Goal: Information Seeking & Learning: Find specific page/section

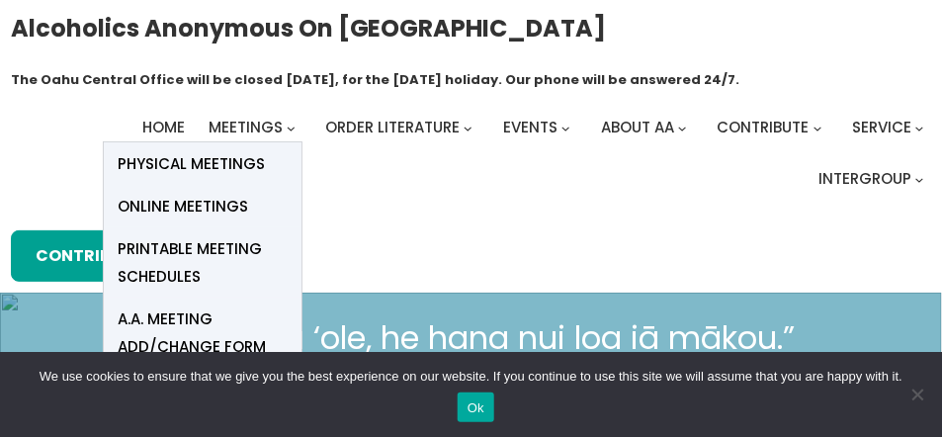
click at [232, 125] on span "Meetings" at bounding box center [245, 127] width 74 height 21
click at [207, 199] on span "Online Meetings" at bounding box center [184, 207] width 130 height 28
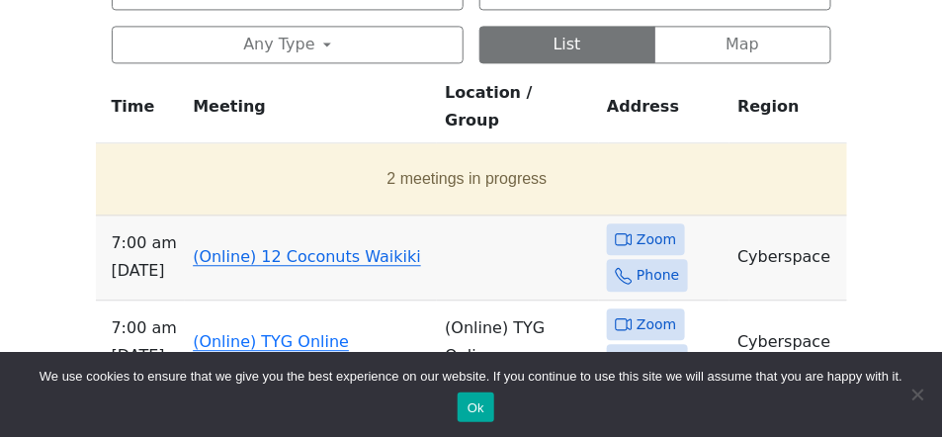
scroll to position [980, 0]
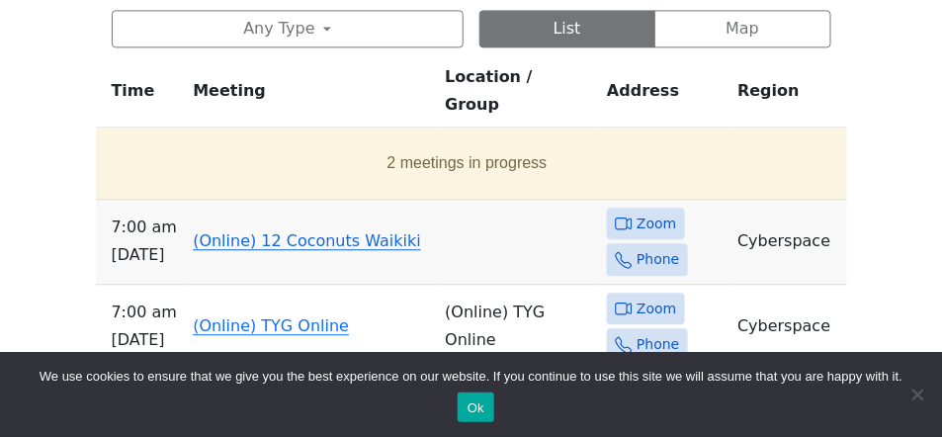
click at [268, 231] on link "(Online) 12 Coconuts Waikiki" at bounding box center [307, 240] width 228 height 19
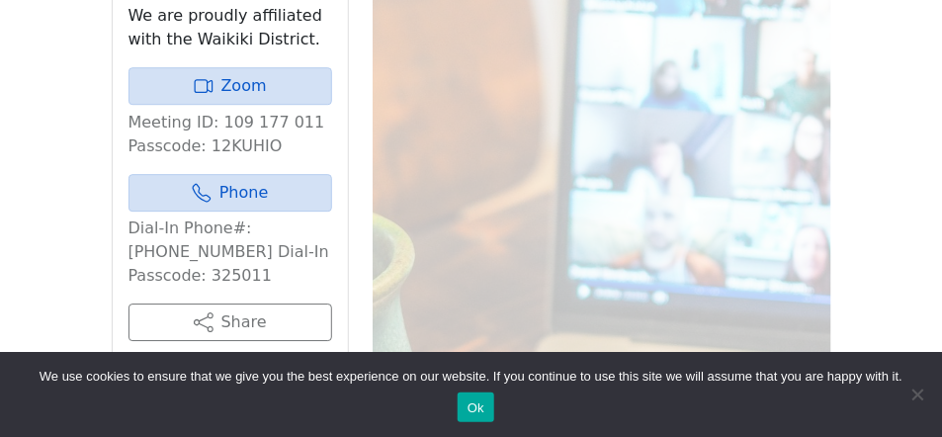
scroll to position [1205, 0]
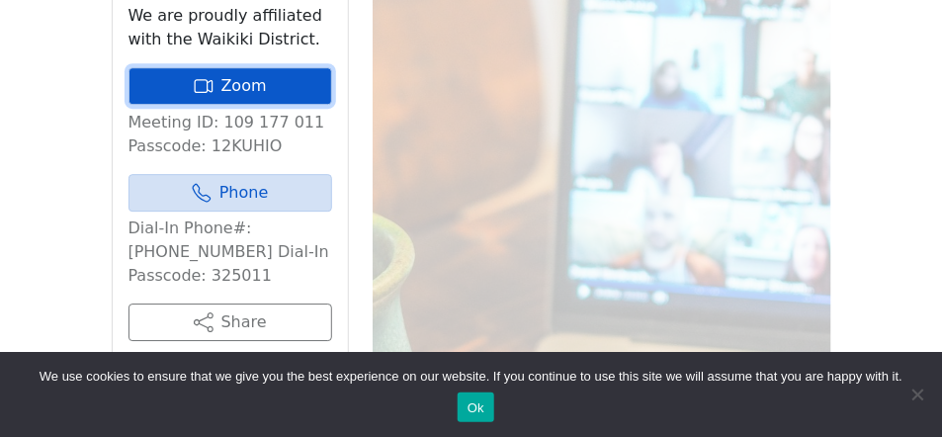
click at [205, 76] on icon at bounding box center [204, 86] width 20 height 20
